Goal: Task Accomplishment & Management: Complete application form

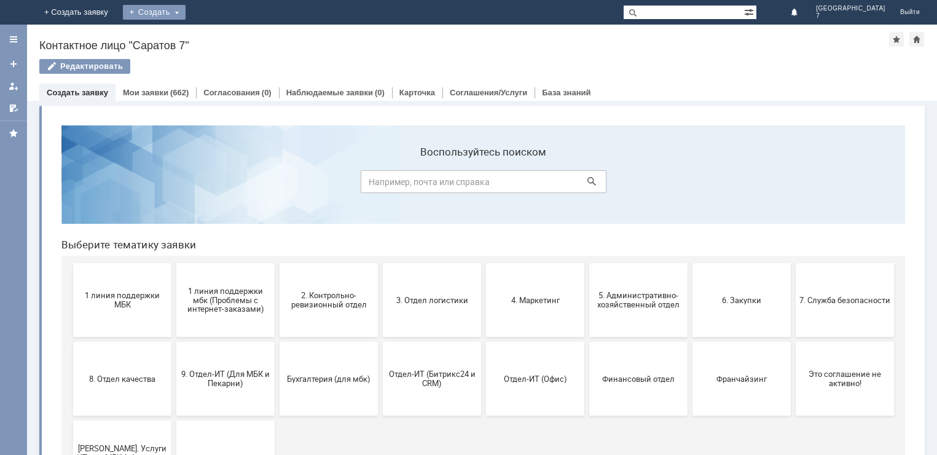
click at [186, 10] on div "Создать" at bounding box center [154, 12] width 63 height 15
click at [219, 37] on link "Заявка" at bounding box center [171, 36] width 93 height 15
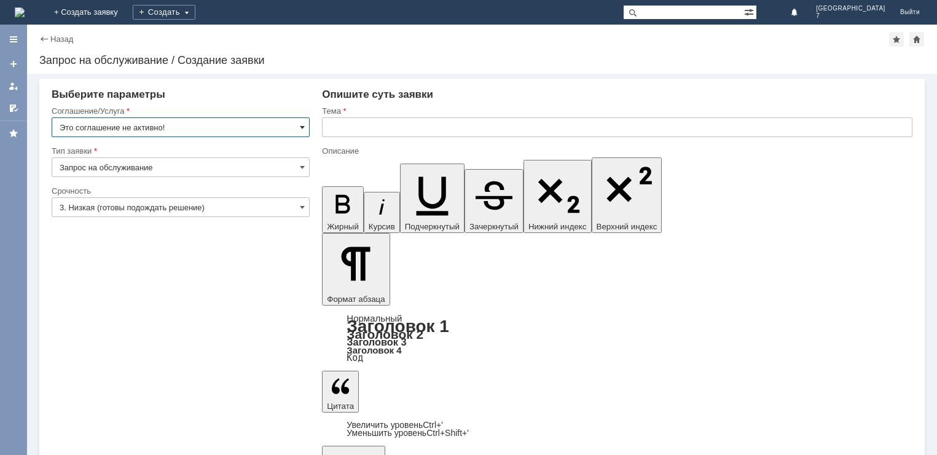
click at [305, 128] on span at bounding box center [302, 127] width 5 height 10
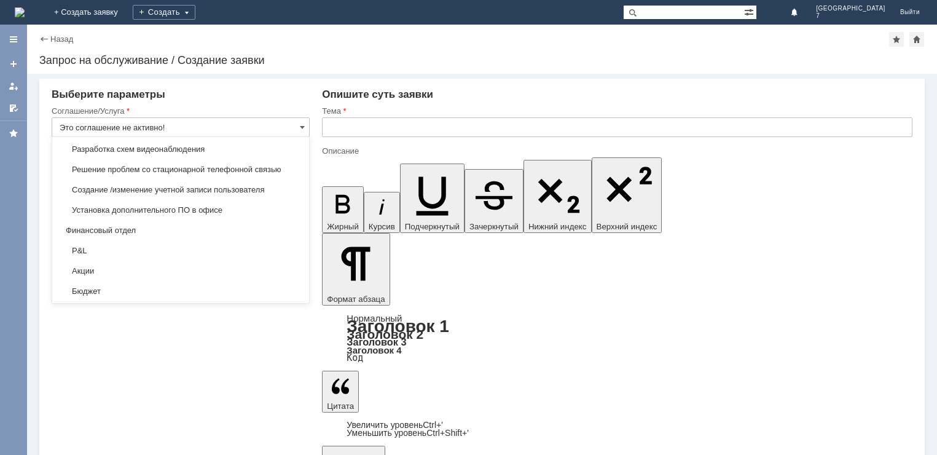
scroll to position [1773, 0]
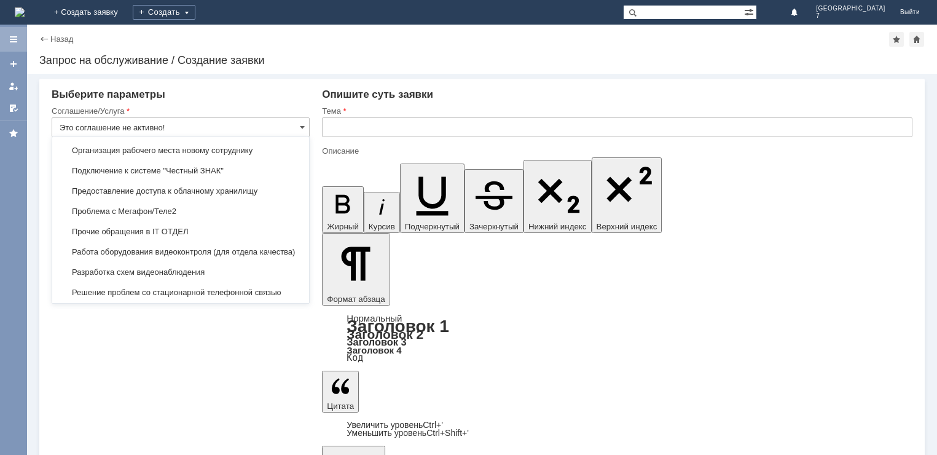
click at [14, 40] on div at bounding box center [14, 39] width 10 height 10
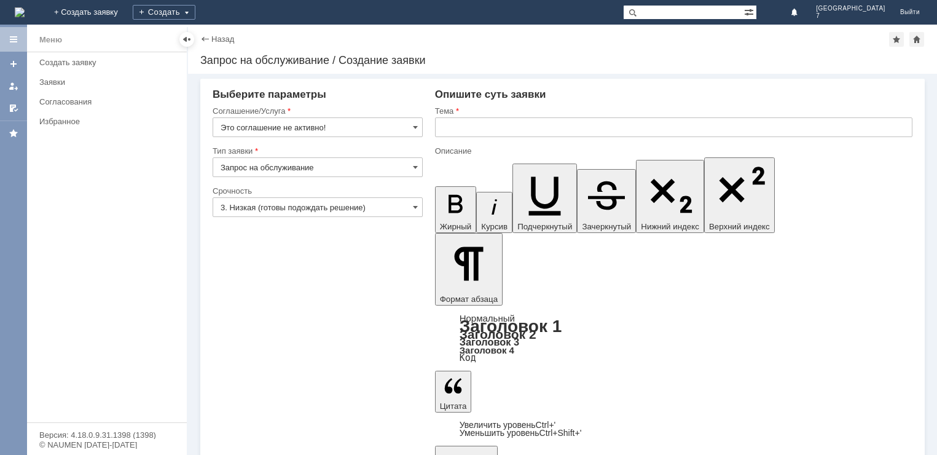
type input "Это соглашение не активно!"
click at [11, 39] on div at bounding box center [14, 39] width 10 height 10
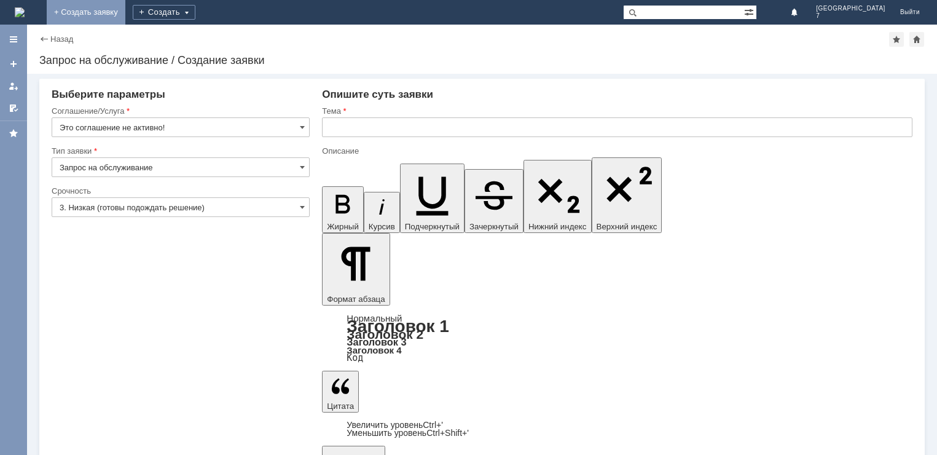
click at [125, 9] on link "+ Создать заявку" at bounding box center [86, 12] width 79 height 25
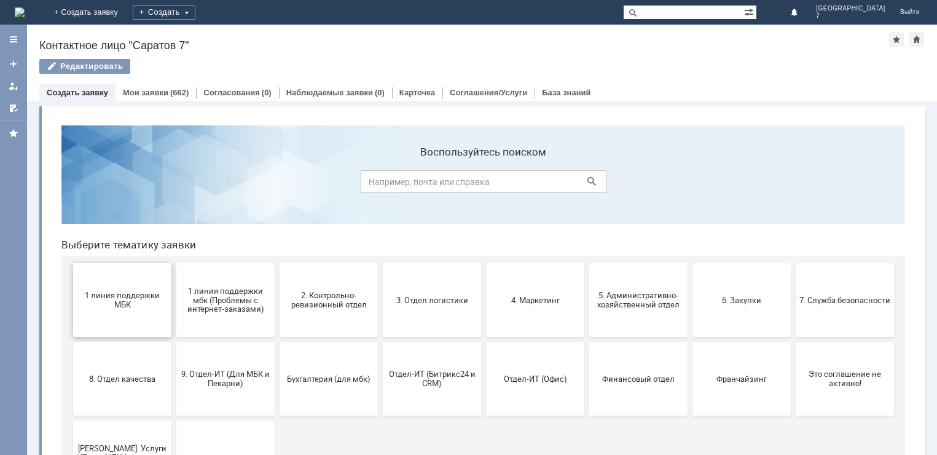
click at [107, 305] on span "1 линия поддержки МБК" at bounding box center [122, 300] width 91 height 18
click at [242, 300] on span "1 линия поддержки мбк (Проблемы с интернет-заказами)" at bounding box center [225, 300] width 91 height 28
click at [358, 304] on span "2. Контрольно-ревизионный отдел" at bounding box center [328, 300] width 91 height 18
click at [519, 307] on button "4. Маркетинг" at bounding box center [535, 300] width 98 height 74
click at [640, 313] on button "5. Административно-хозяйственный отдел" at bounding box center [638, 300] width 98 height 74
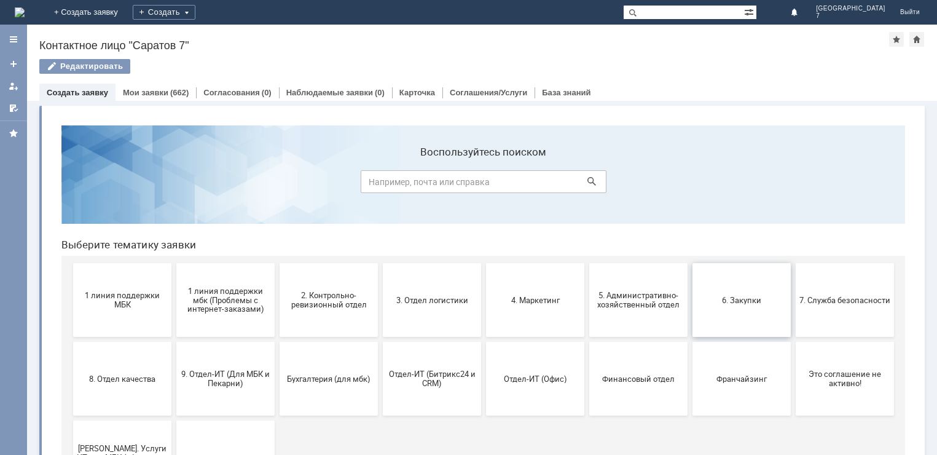
click at [760, 312] on button "6. Закупки" at bounding box center [742, 300] width 98 height 74
click at [114, 393] on button "8. Отдел качества" at bounding box center [122, 379] width 98 height 74
click at [322, 384] on button "Бухгалтерия (для мбк)" at bounding box center [329, 379] width 98 height 74
click at [430, 387] on span "Отдел-ИТ (Битрикс24 и CRM)" at bounding box center [432, 378] width 91 height 18
click at [644, 385] on button "Финансовый отдел" at bounding box center [638, 379] width 98 height 74
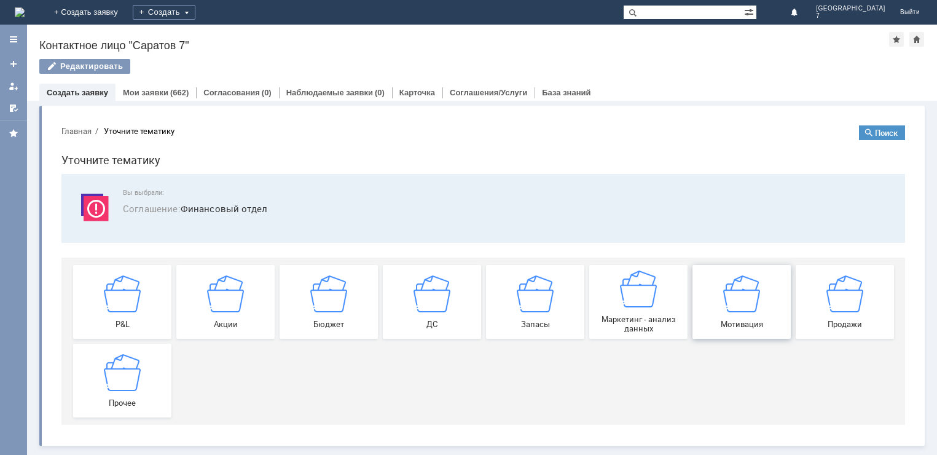
click at [751, 305] on img at bounding box center [741, 293] width 37 height 37
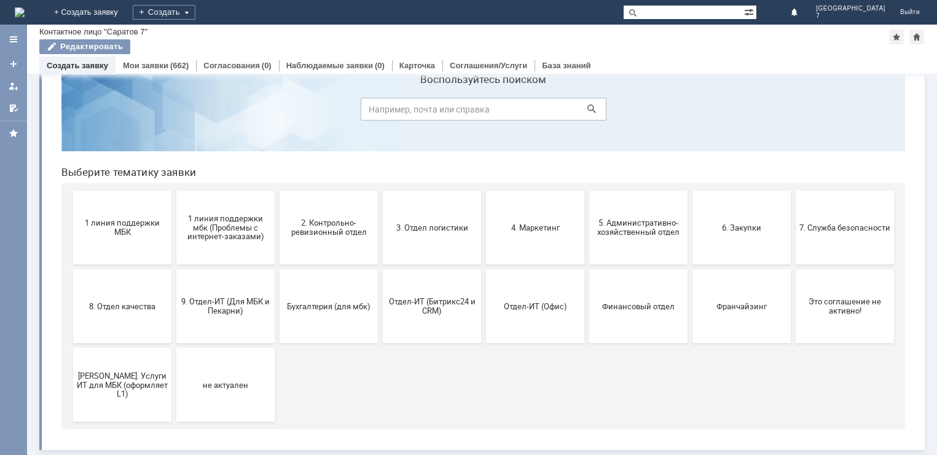
scroll to position [46, 0]
click at [128, 388] on span "Я. Услуги ИТ для МБК (оформляет L1)" at bounding box center [122, 385] width 91 height 28
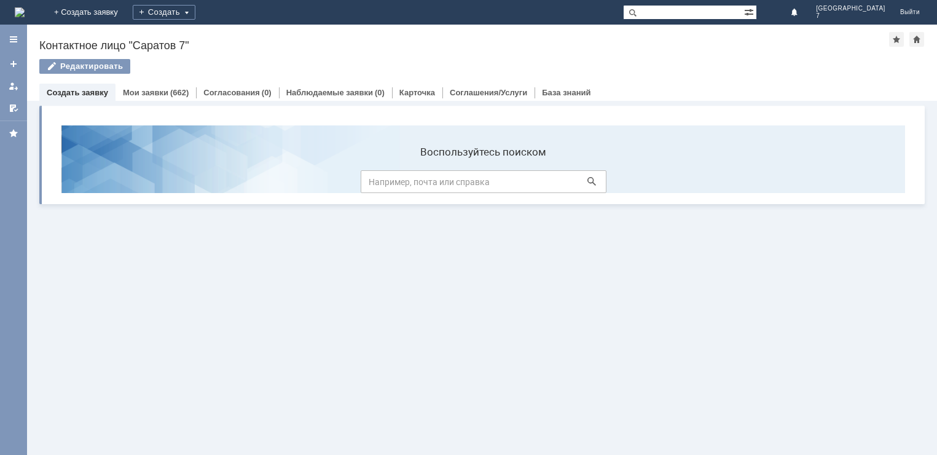
scroll to position [0, 0]
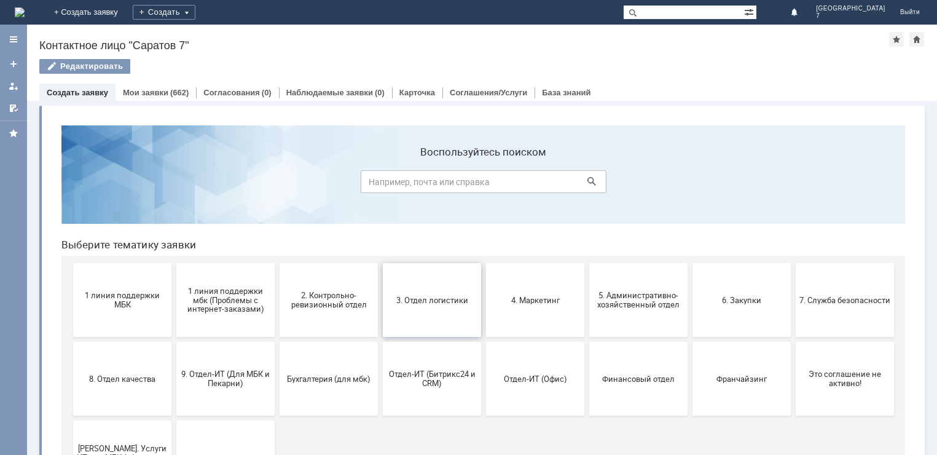
click at [427, 305] on button "3. Отдел логистики" at bounding box center [432, 300] width 98 height 74
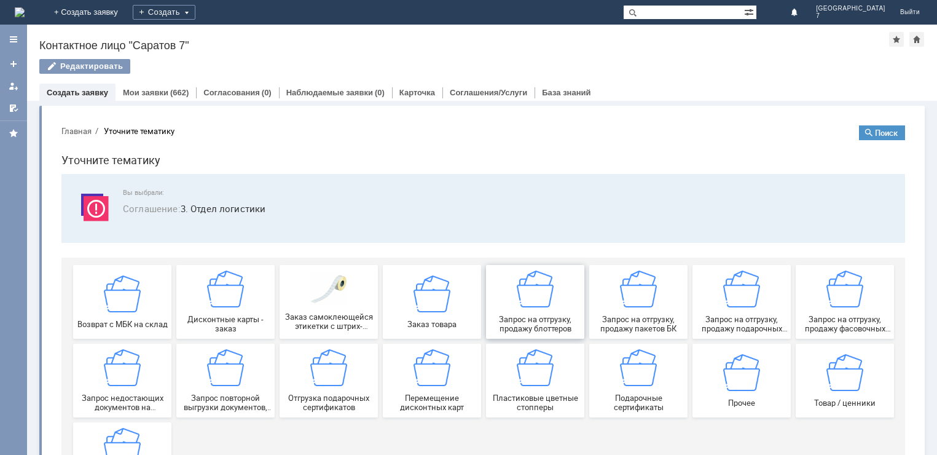
click at [546, 321] on span "Запрос на отгрузку, продажу блоттеров" at bounding box center [535, 324] width 91 height 18
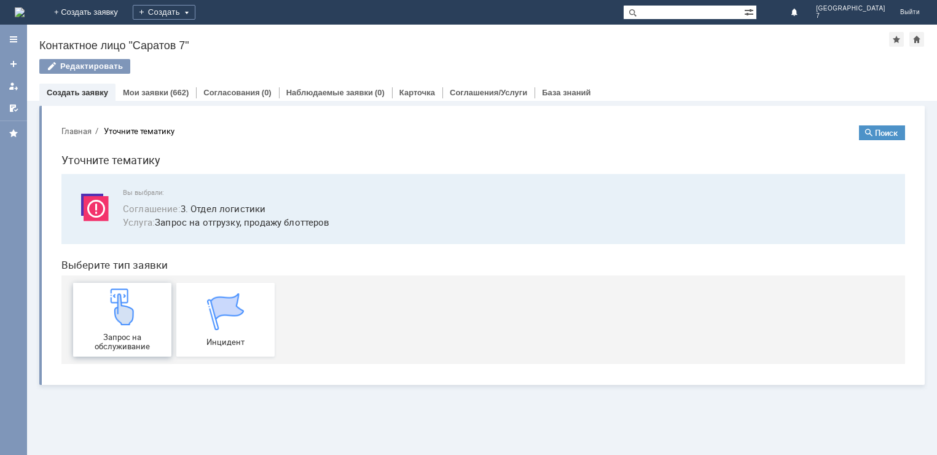
click at [127, 342] on span "Запрос на обслуживание" at bounding box center [122, 341] width 91 height 18
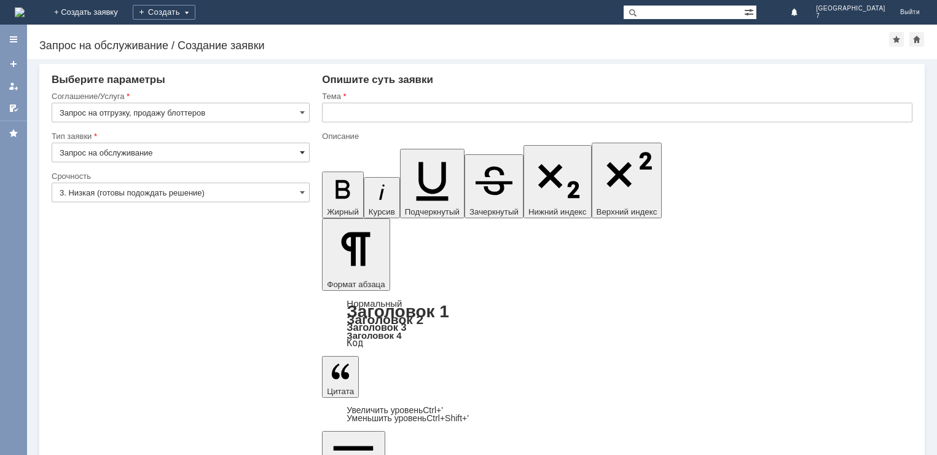
click at [303, 152] on span at bounding box center [302, 152] width 5 height 10
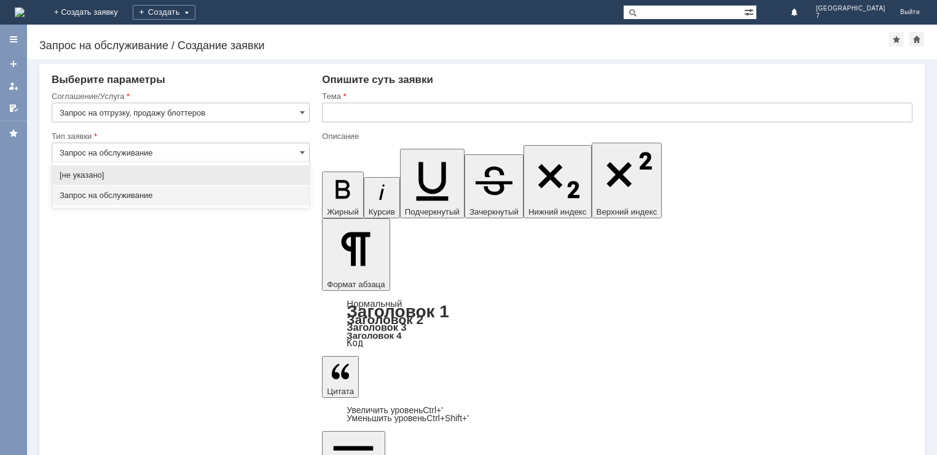
click at [99, 197] on span "Запрос на обслуживание" at bounding box center [181, 196] width 242 height 10
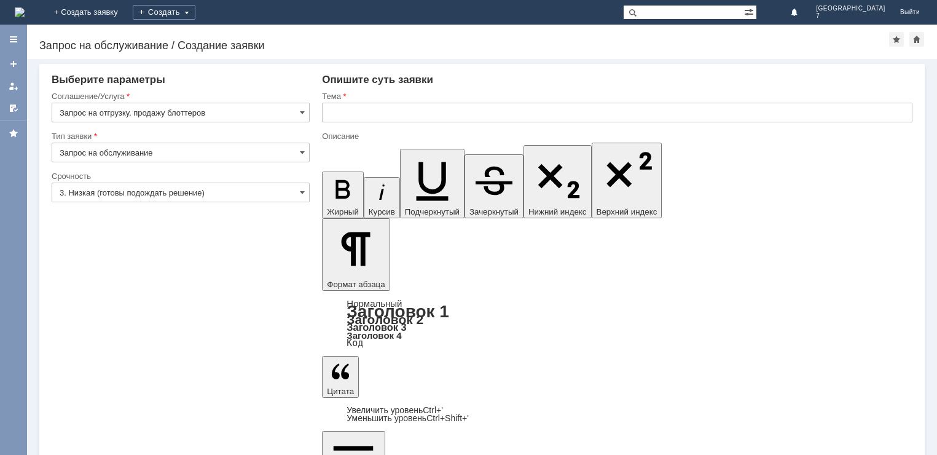
type input "Запрос на обслуживание"
click at [304, 194] on span at bounding box center [302, 192] width 5 height 10
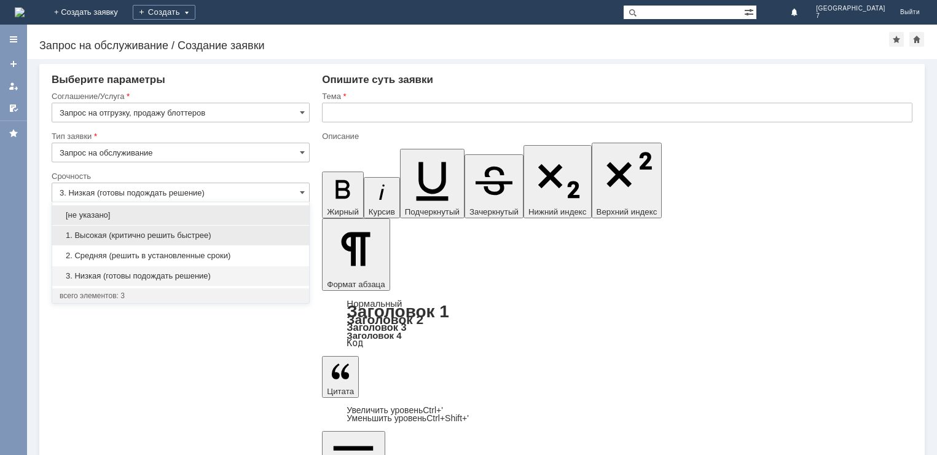
click at [103, 237] on span "1. Высокая (критично решить быстрее)" at bounding box center [181, 235] width 242 height 10
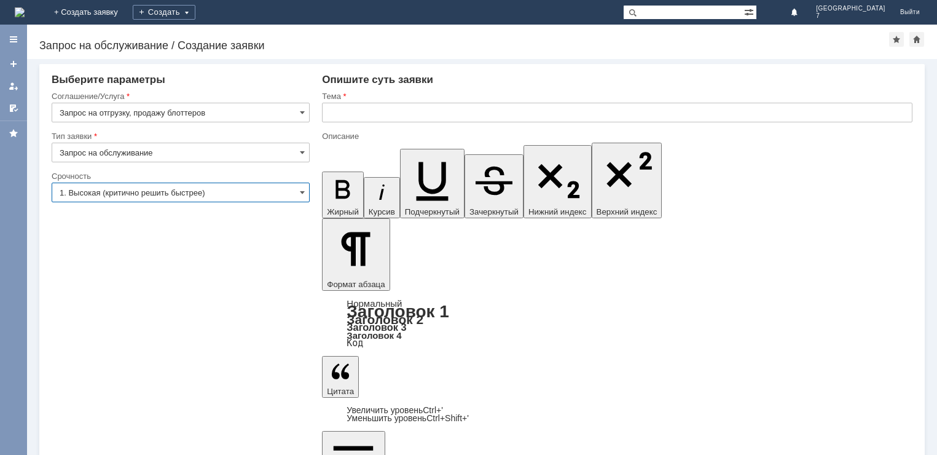
type input "1. Высокая (критично решить быстрее)"
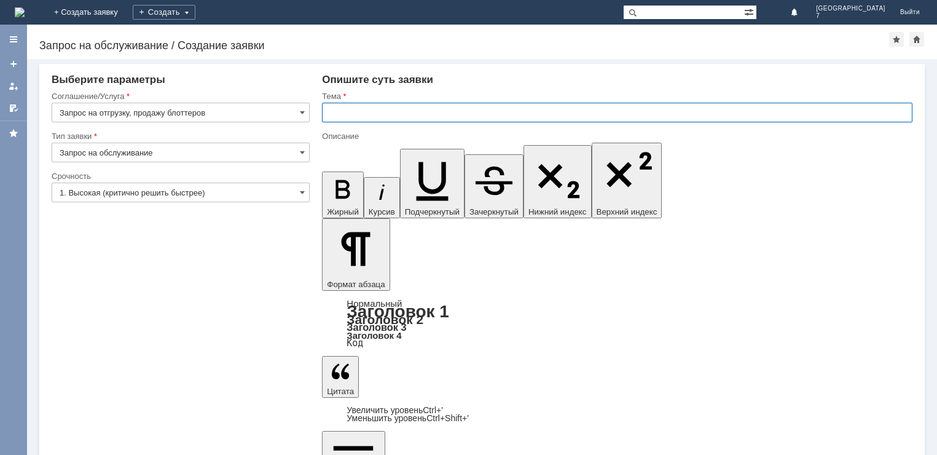
click at [348, 114] on input "text" at bounding box center [617, 113] width 591 height 20
type input "МБК Саратов 7"
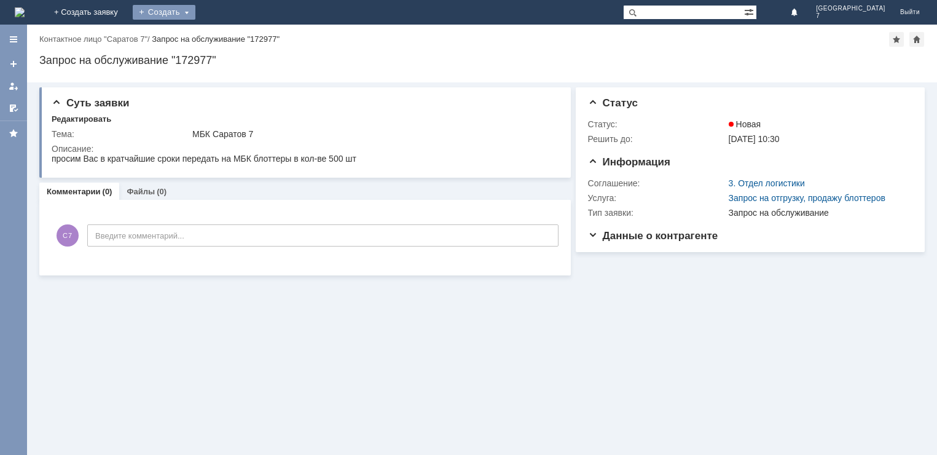
click at [195, 12] on div "Создать" at bounding box center [164, 12] width 63 height 15
click at [229, 33] on link "Заявка" at bounding box center [181, 36] width 93 height 15
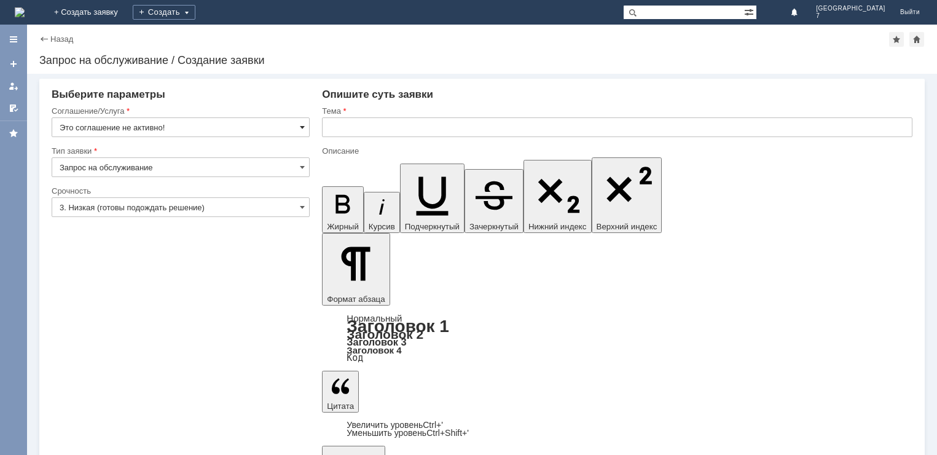
click at [301, 125] on span at bounding box center [302, 127] width 5 height 10
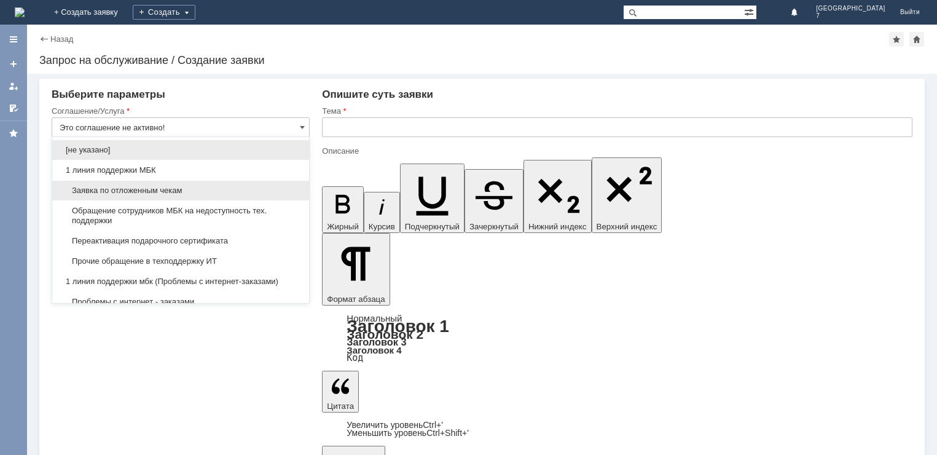
click at [142, 192] on span "Заявка по отложенным чекам" at bounding box center [181, 191] width 242 height 10
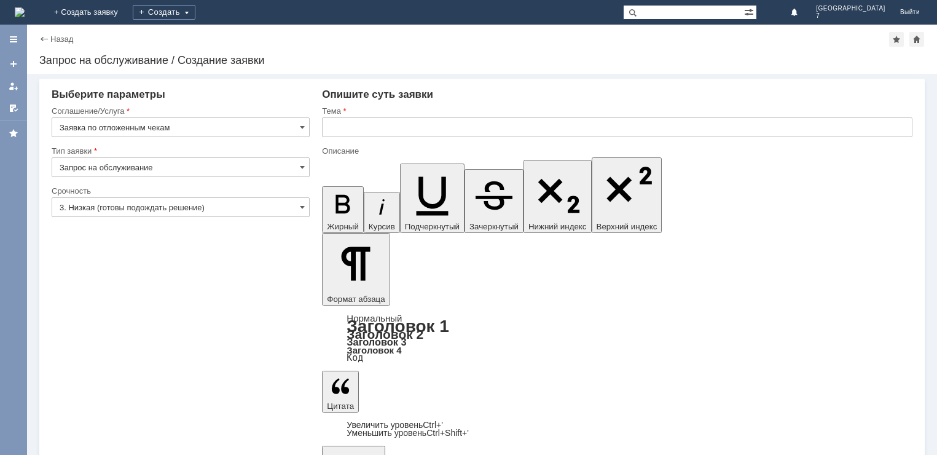
type input "Заявка по отложенным чекам"
click at [302, 206] on span at bounding box center [302, 207] width 5 height 10
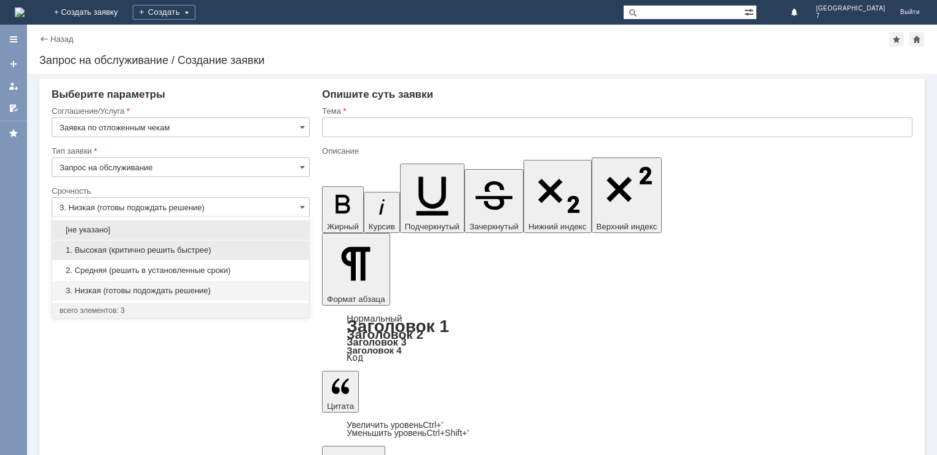
click at [151, 249] on span "1. Высокая (критично решить быстрее)" at bounding box center [181, 250] width 242 height 10
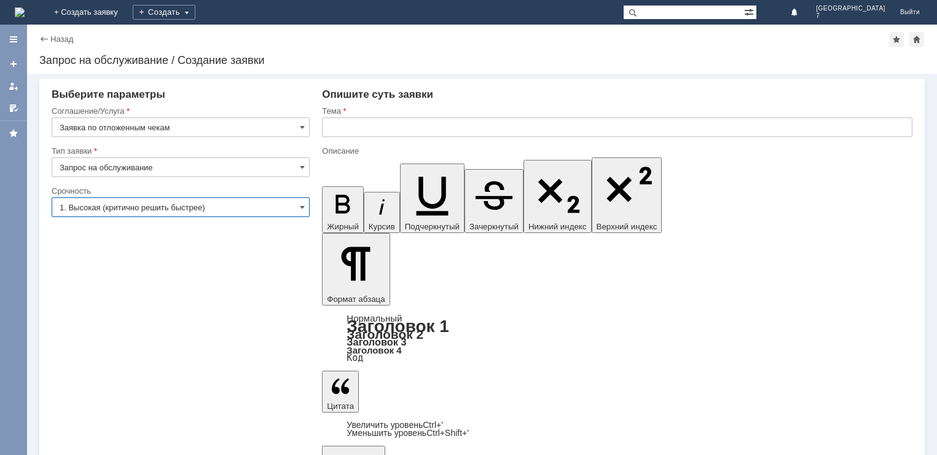
type input "1. Высокая (критично решить быстрее)"
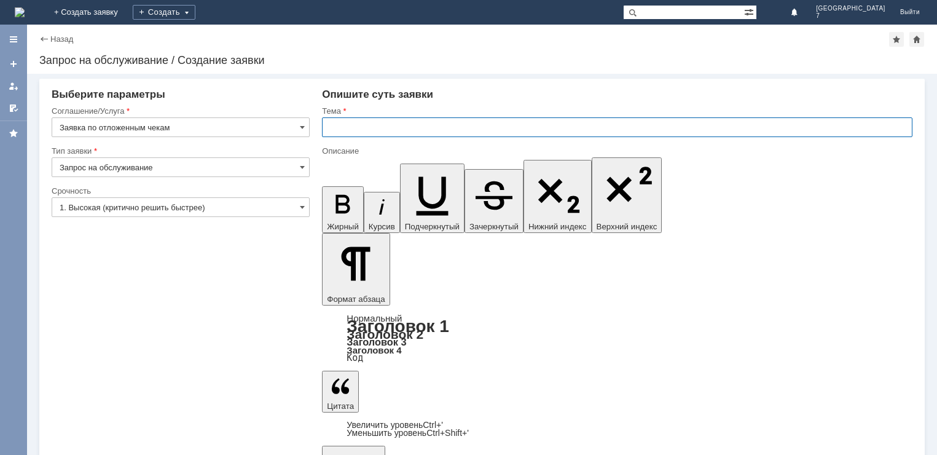
click at [355, 125] on input "text" at bounding box center [617, 127] width 591 height 20
type input "м"
type input "МБК Саратов 7 отложенные чеки"
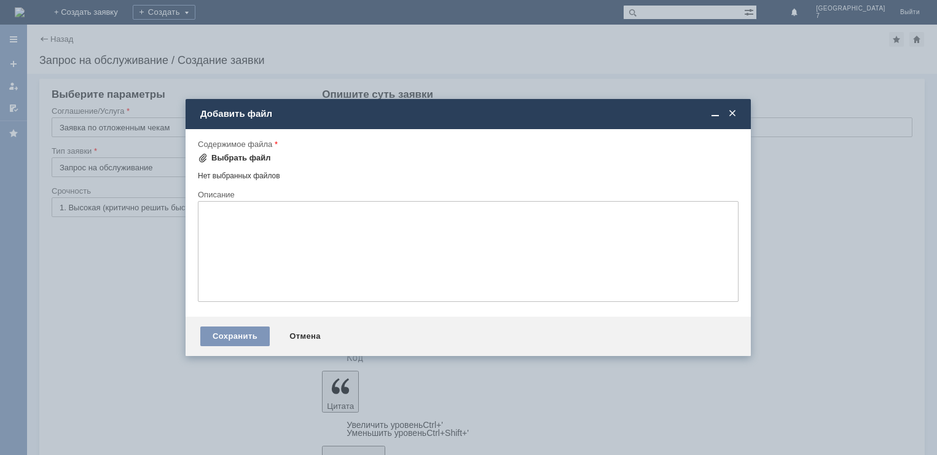
click at [243, 156] on div "Выбрать файл" at bounding box center [241, 158] width 60 height 10
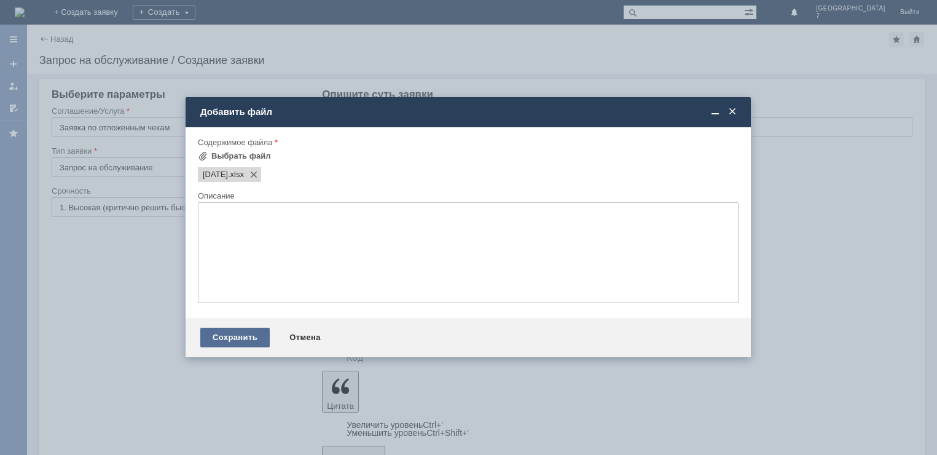
click at [228, 336] on div "Сохранить" at bounding box center [234, 338] width 69 height 20
